Goal: Entertainment & Leisure: Consume media (video, audio)

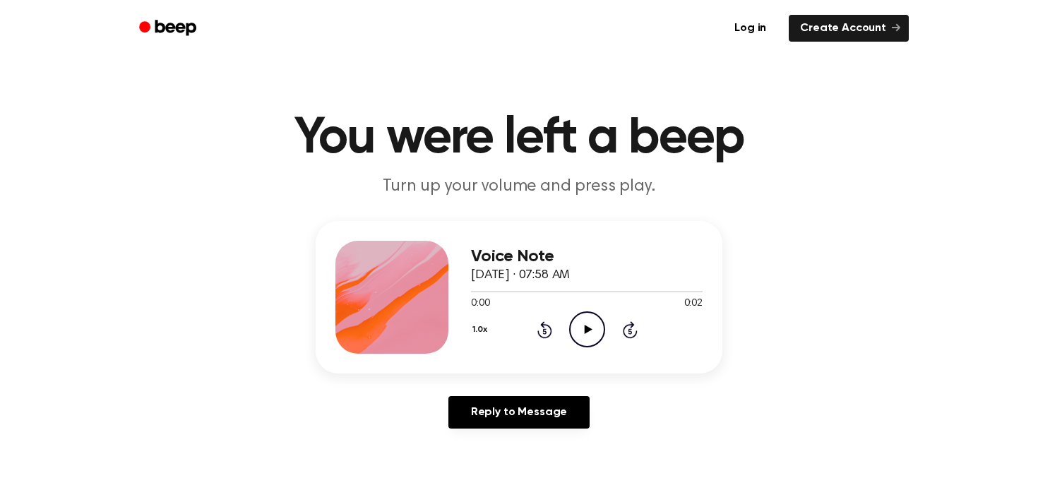
click at [580, 319] on icon "Play Audio" at bounding box center [587, 329] width 36 height 36
click at [593, 341] on icon "Play Audio" at bounding box center [587, 329] width 36 height 36
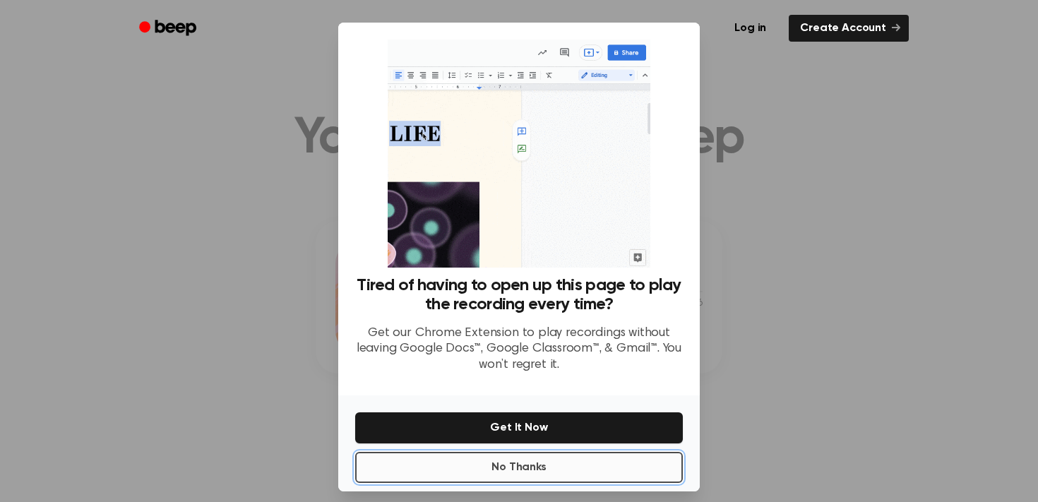
click at [535, 474] on button "No Thanks" at bounding box center [519, 467] width 328 height 31
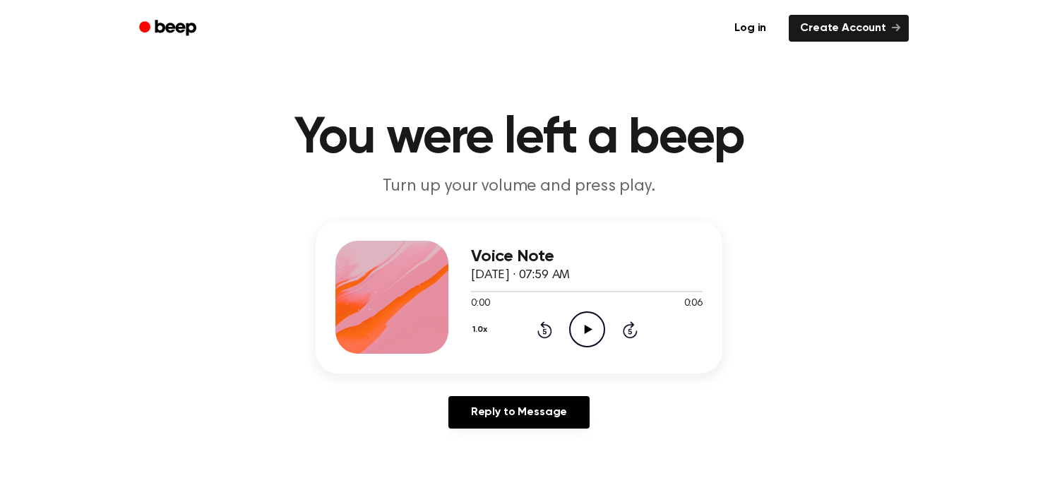
click at [594, 323] on icon "Play Audio" at bounding box center [587, 329] width 36 height 36
click at [585, 324] on icon "Play Audio" at bounding box center [587, 329] width 36 height 36
click at [588, 328] on icon at bounding box center [588, 329] width 8 height 9
click at [607, 325] on div "1.0x Rewind 5 seconds Play Audio Skip 5 seconds" at bounding box center [587, 329] width 232 height 36
click at [594, 328] on icon "Play Audio" at bounding box center [587, 329] width 36 height 36
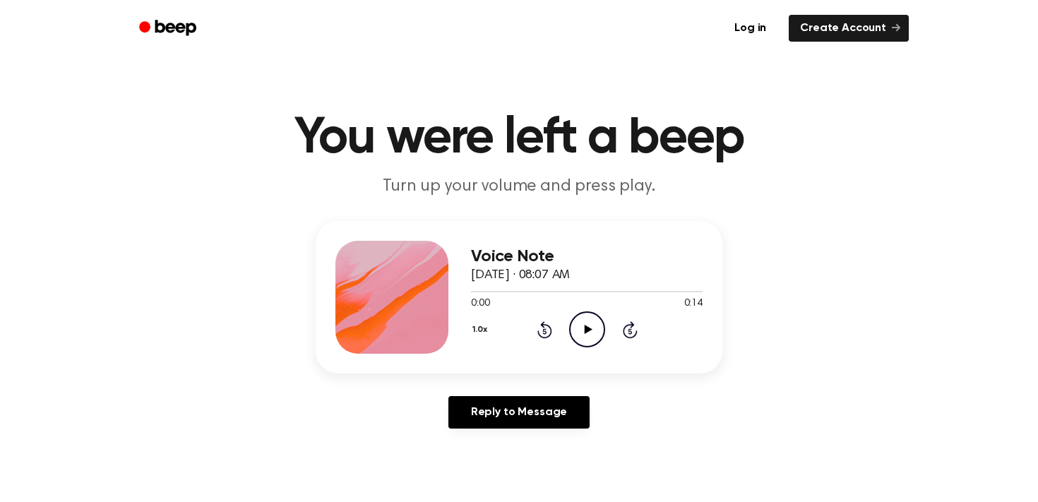
click at [596, 325] on icon "Play Audio" at bounding box center [587, 329] width 36 height 36
click at [590, 325] on icon "Play Audio" at bounding box center [587, 329] width 36 height 36
click at [597, 345] on icon "Play Audio" at bounding box center [587, 329] width 36 height 36
click at [571, 318] on icon "Play Audio" at bounding box center [587, 329] width 36 height 36
click at [592, 321] on icon "Play Audio" at bounding box center [587, 329] width 36 height 36
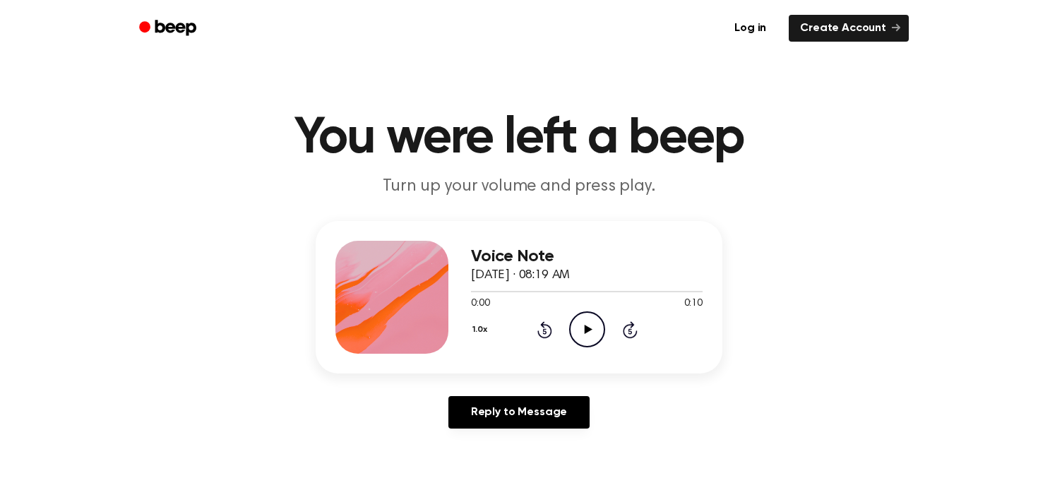
click at [577, 337] on icon "Play Audio" at bounding box center [587, 329] width 36 height 36
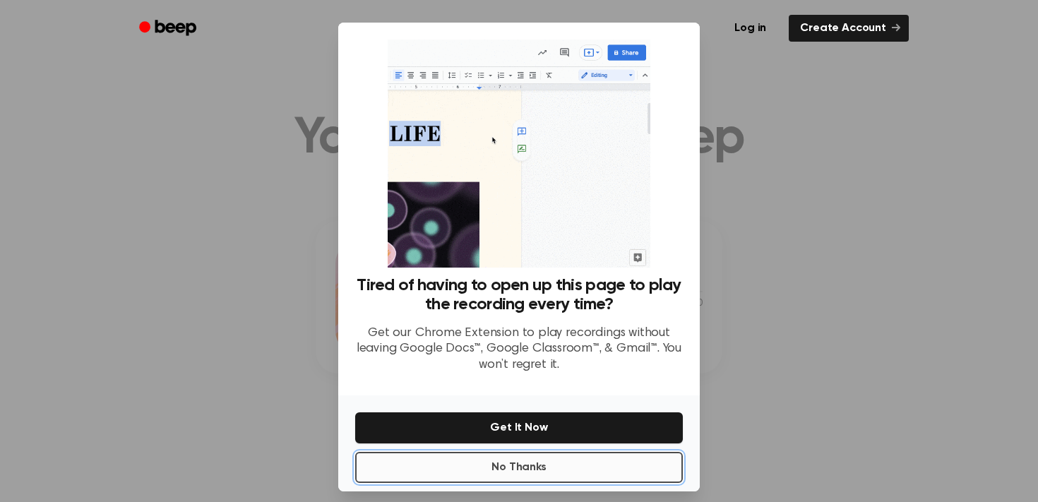
click at [532, 472] on button "No Thanks" at bounding box center [519, 467] width 328 height 31
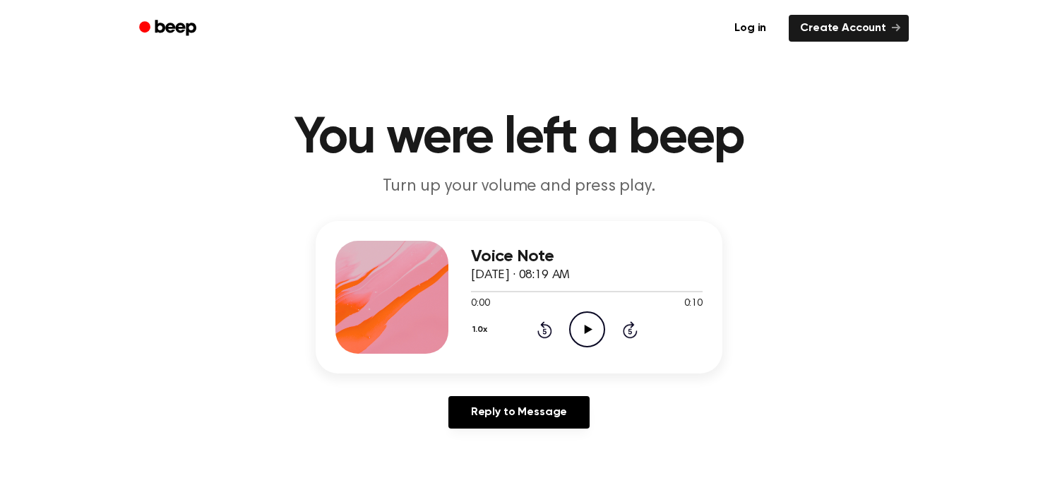
click at [581, 340] on icon "Play Audio" at bounding box center [587, 329] width 36 height 36
click at [578, 335] on icon "Play Audio" at bounding box center [587, 329] width 36 height 36
click at [583, 330] on icon "Play Audio" at bounding box center [587, 329] width 36 height 36
click at [590, 347] on circle at bounding box center [587, 329] width 35 height 35
click at [595, 322] on icon "Play Audio" at bounding box center [587, 329] width 36 height 36
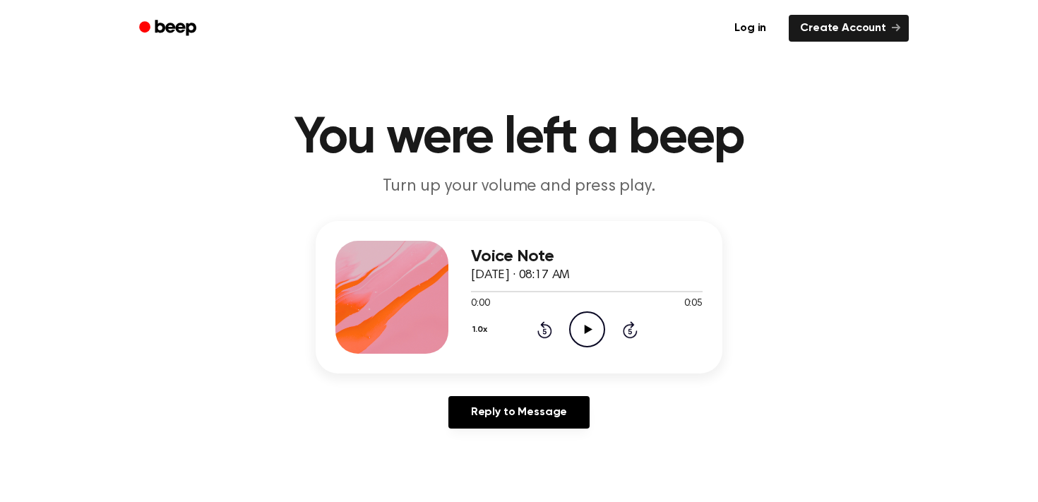
click at [595, 321] on icon "Play Audio" at bounding box center [587, 329] width 36 height 36
click at [577, 319] on icon "Play Audio" at bounding box center [587, 329] width 36 height 36
